Goal: Obtain resource: Obtain resource

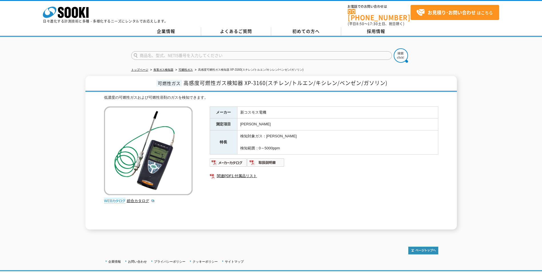
click at [164, 161] on img at bounding box center [148, 150] width 89 height 89
